Goal: Check status: Check status

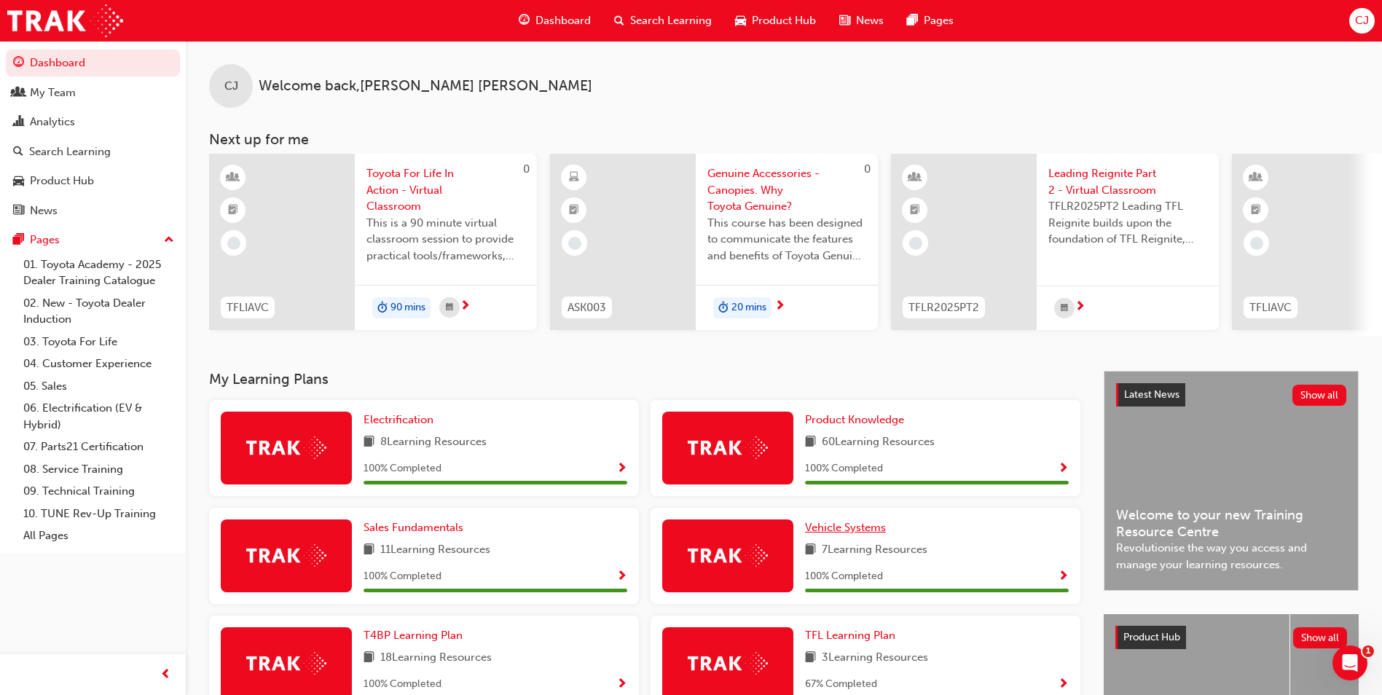
click at [833, 534] on span "Vehicle Systems" at bounding box center [845, 527] width 81 height 13
click at [55, 99] on div "My Team" at bounding box center [53, 93] width 46 height 17
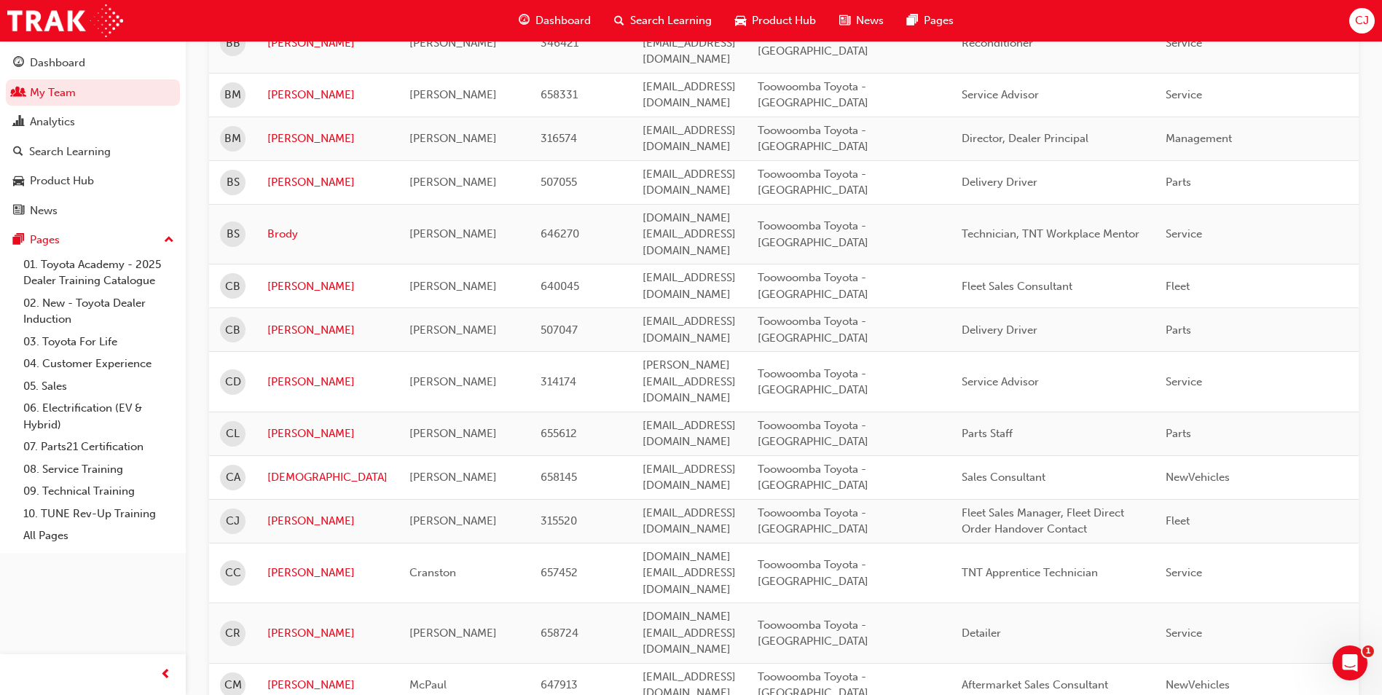
scroll to position [874, 0]
click at [281, 512] on link "[PERSON_NAME]" at bounding box center [327, 520] width 120 height 17
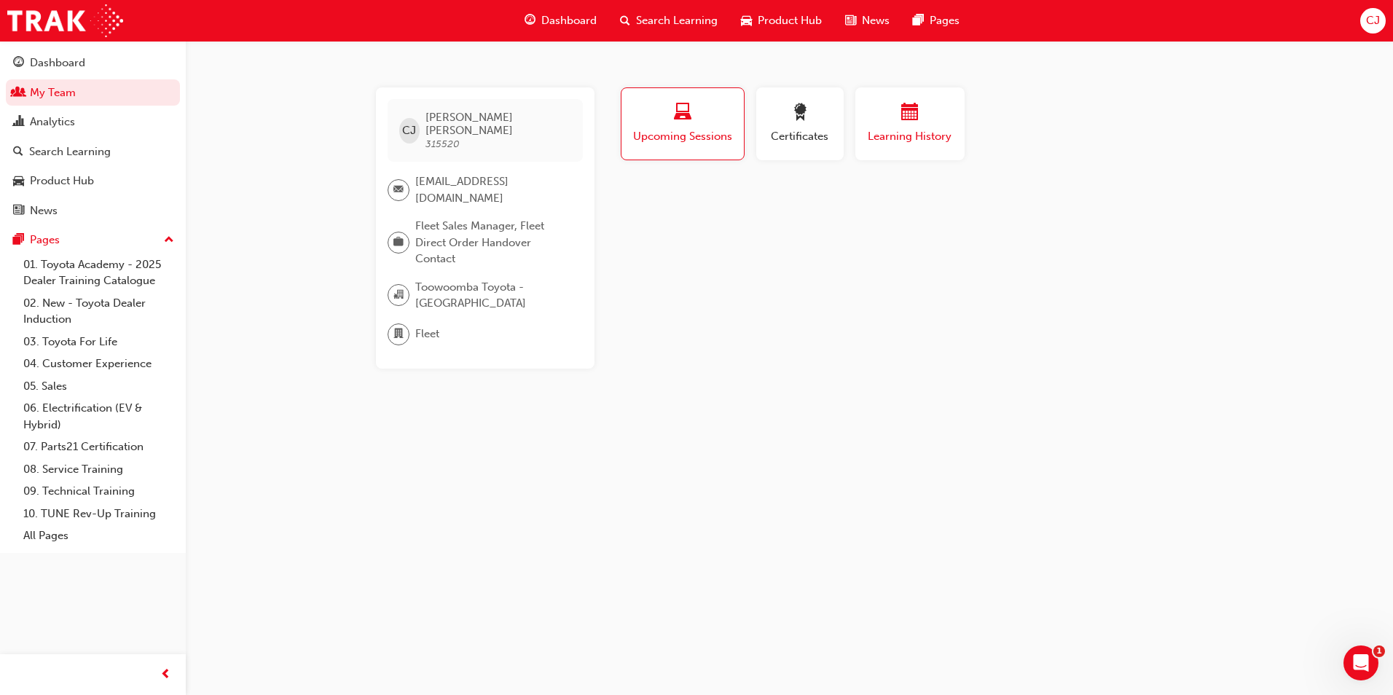
click at [884, 132] on span "Learning History" at bounding box center [909, 136] width 87 height 17
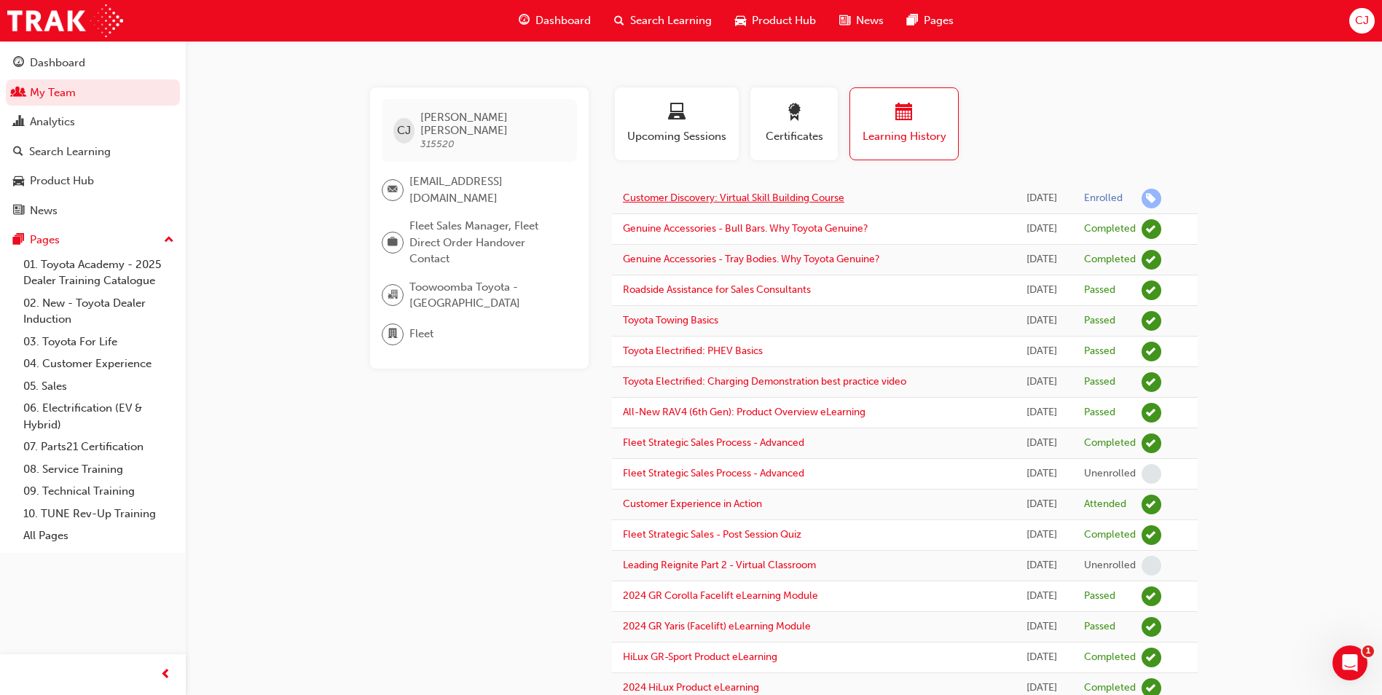
click at [767, 197] on link "Customer Discovery: Virtual Skill Building Course" at bounding box center [734, 198] width 222 height 12
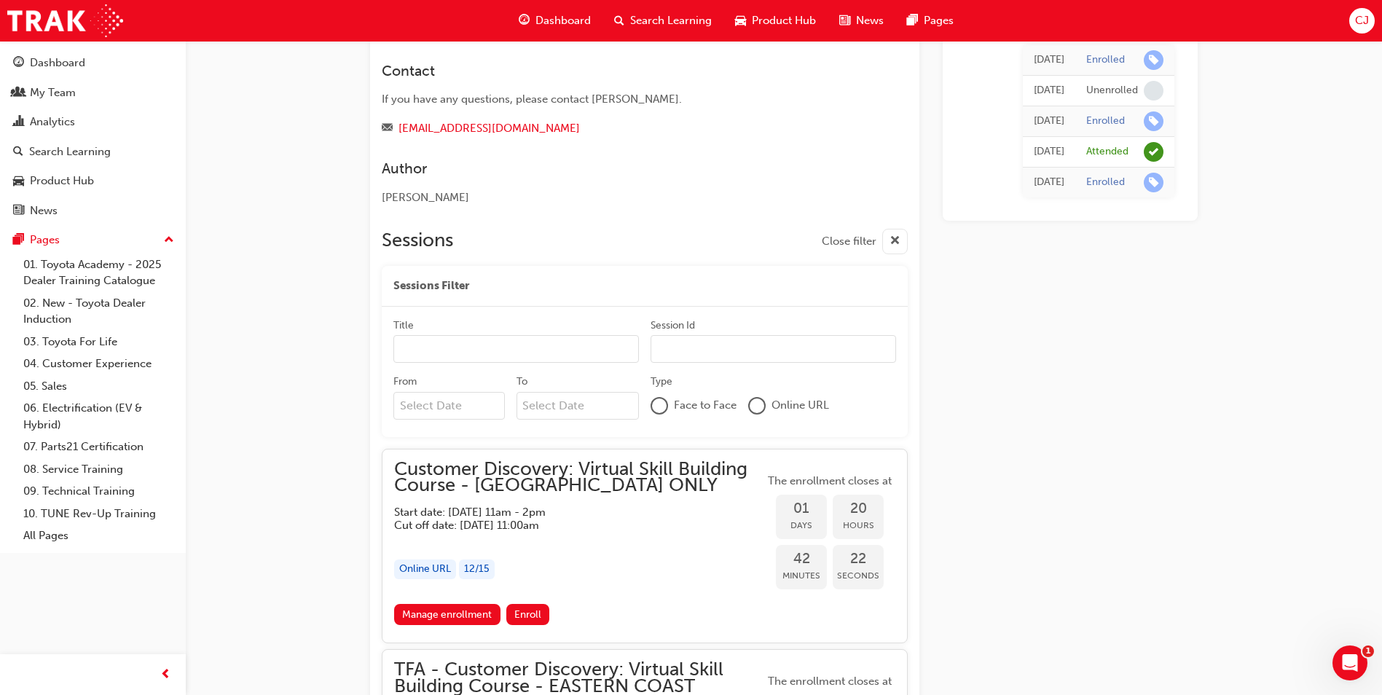
scroll to position [689, 0]
click at [45, 60] on div "Dashboard" at bounding box center [57, 63] width 55 height 17
